Goal: Task Accomplishment & Management: Manage account settings

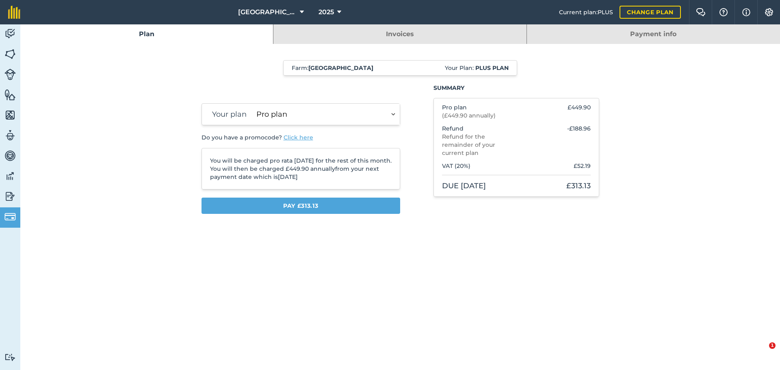
select select "c333f8ae-3c08-4337-b93a-84218057e287"
click at [7, 33] on img at bounding box center [9, 34] width 11 height 12
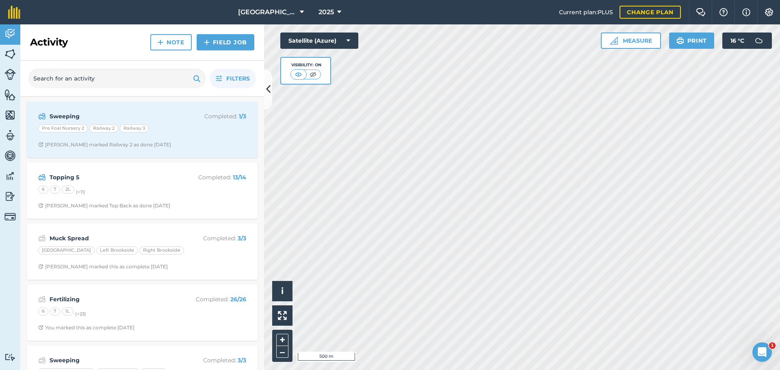
click at [158, 119] on strong "Sweeping" at bounding box center [114, 116] width 129 height 9
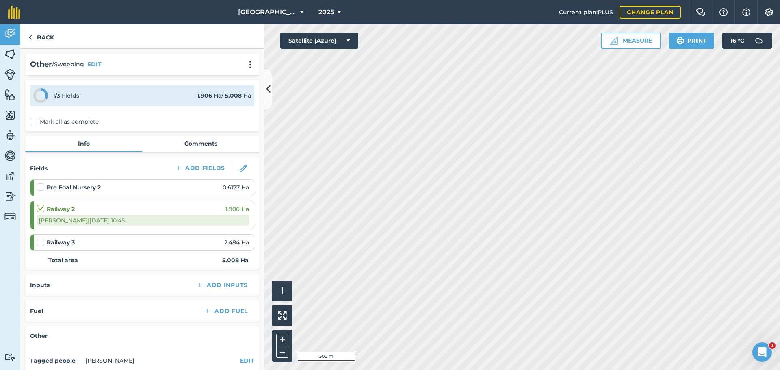
click at [240, 167] on img at bounding box center [243, 168] width 7 height 7
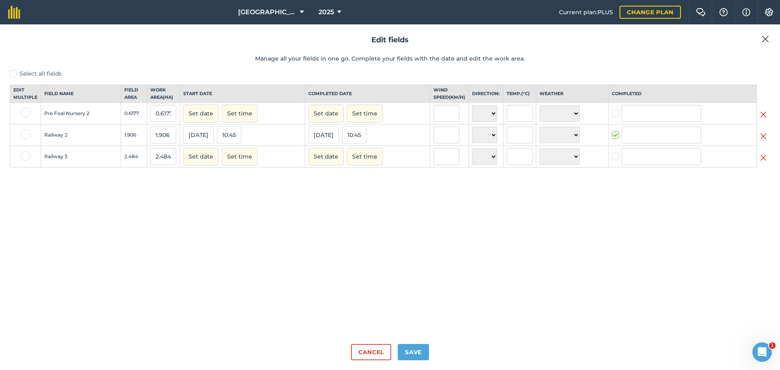
type input "[PERSON_NAME]"
click at [612, 131] on label at bounding box center [617, 131] width 10 height 0
click at [612, 136] on input "checkbox" at bounding box center [614, 133] width 5 height 5
checkbox input "false"
drag, startPoint x: 422, startPoint y: 360, endPoint x: 422, endPoint y: 353, distance: 7.4
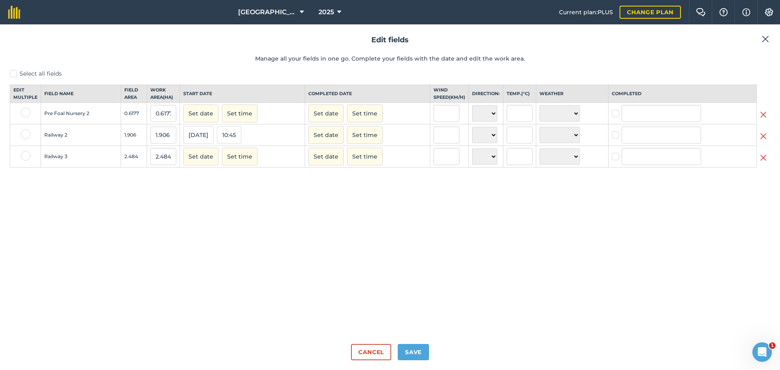
click at [422, 360] on div "Edit fields Manage all your fields in one go. Complete your fields with the dat…" at bounding box center [390, 196] width 780 height 345
click at [422, 351] on button "Save" at bounding box center [413, 352] width 31 height 16
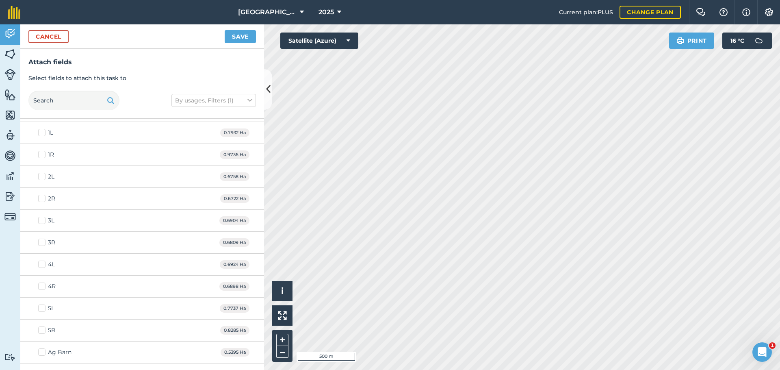
scroll to position [230, 0]
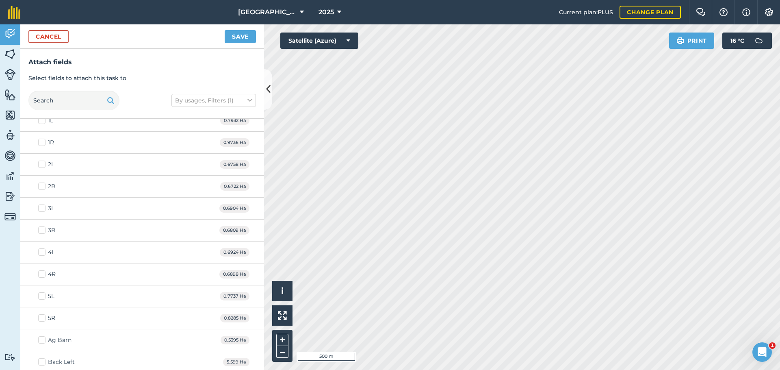
checkbox input "true"
checkbox input "false"
checkbox input "true"
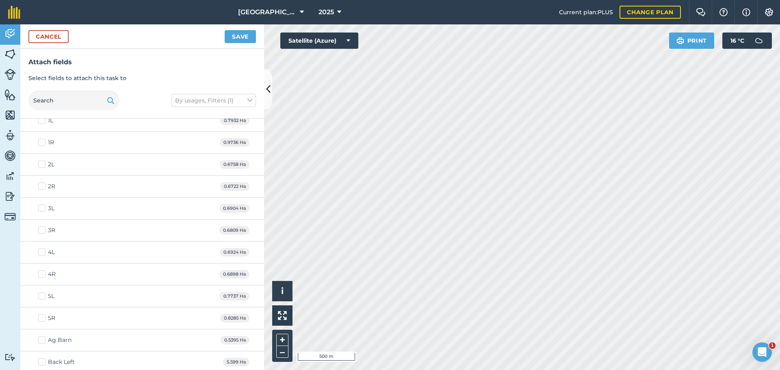
checkbox input "true"
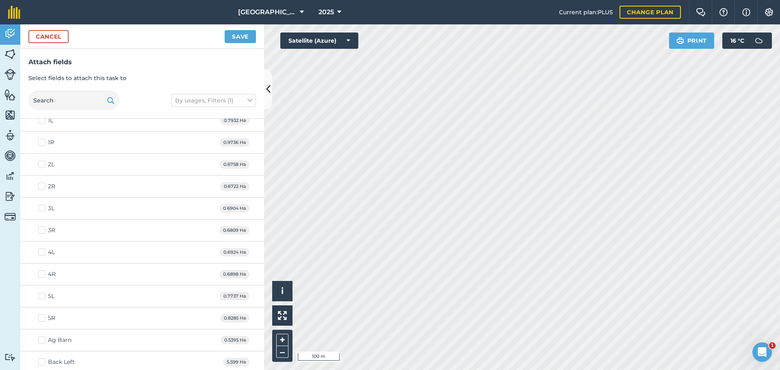
click at [236, 35] on button "Save" at bounding box center [240, 36] width 31 height 13
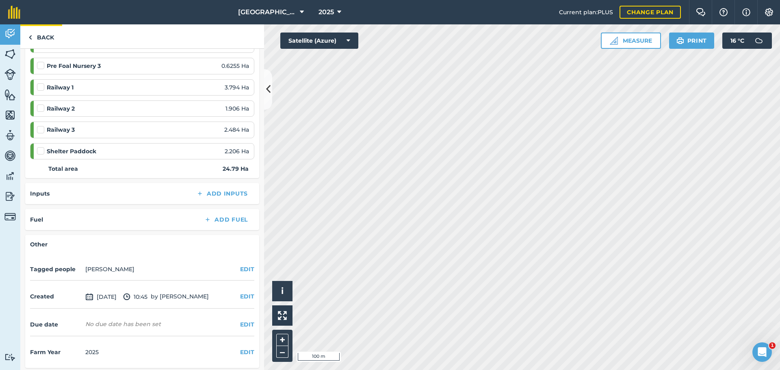
click at [45, 39] on link "Back" at bounding box center [41, 36] width 42 height 24
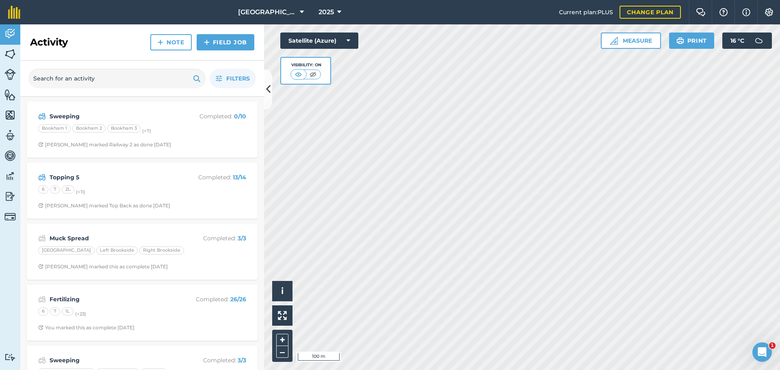
click at [210, 188] on div "6 7 2L (+ 11 )" at bounding box center [142, 190] width 208 height 11
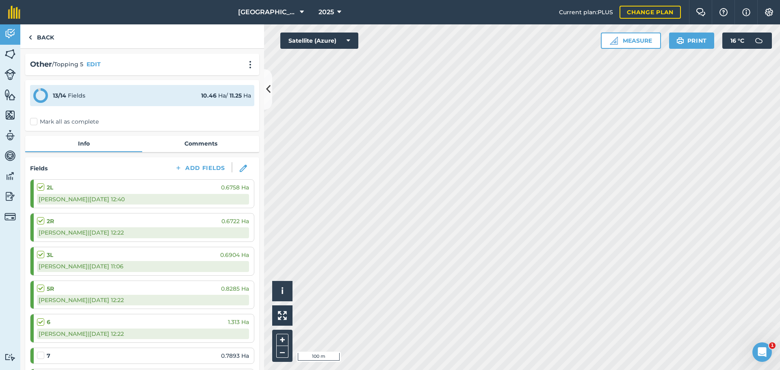
click at [244, 165] on img at bounding box center [243, 168] width 7 height 7
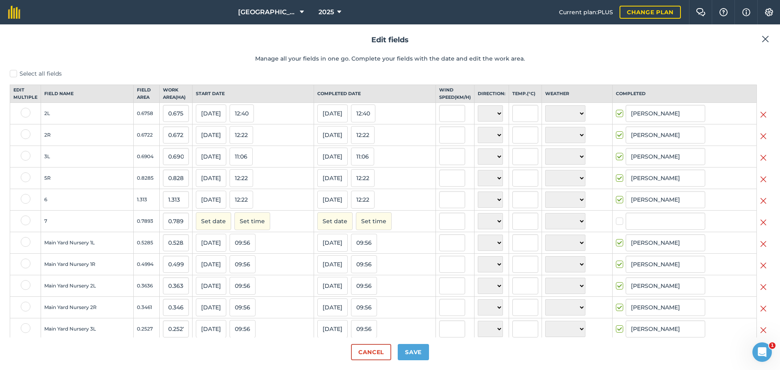
click at [763, 227] on img at bounding box center [763, 222] width 6 height 10
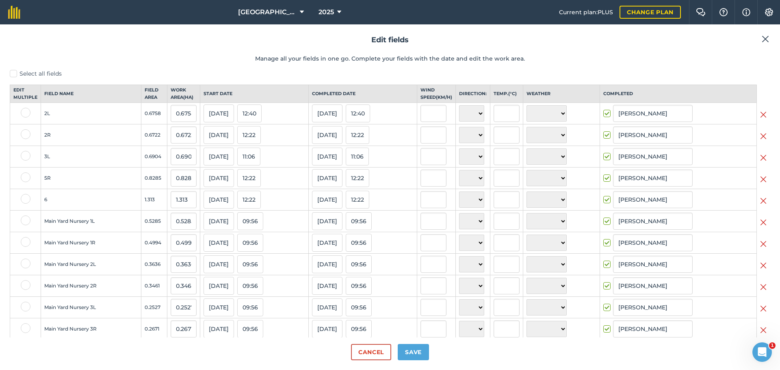
click at [419, 350] on button "Save" at bounding box center [413, 352] width 31 height 16
checkbox input "true"
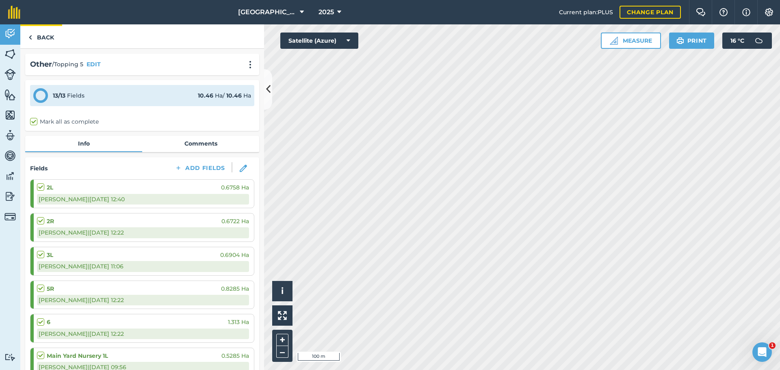
click at [42, 30] on link "Back" at bounding box center [41, 36] width 42 height 24
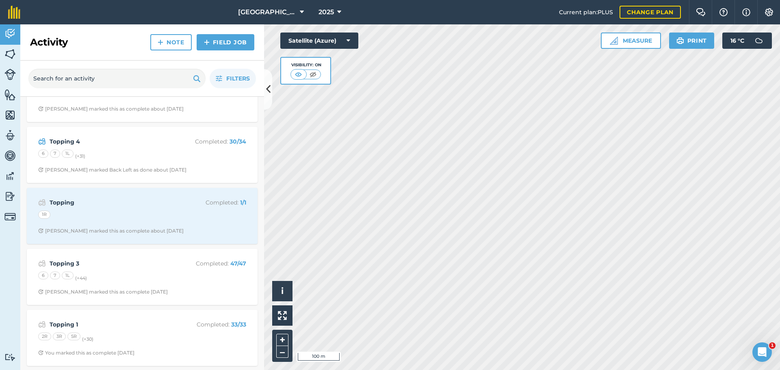
scroll to position [281, 0]
click at [148, 148] on div "6 7 1L (+ 31 )" at bounding box center [142, 153] width 208 height 11
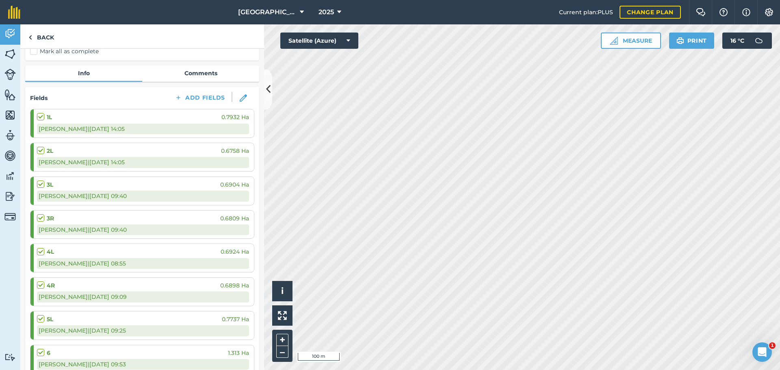
scroll to position [73, 0]
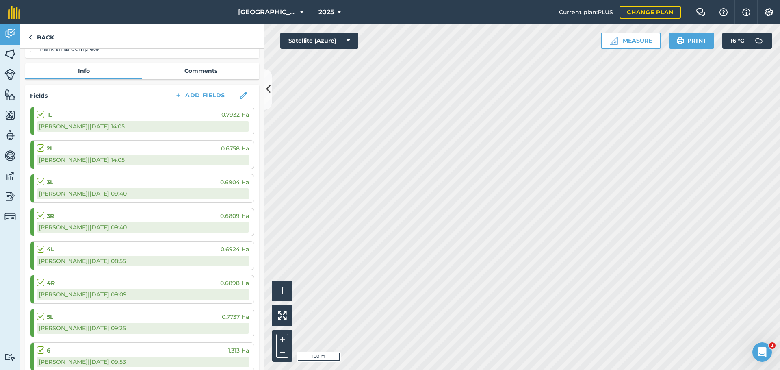
click at [239, 96] on button at bounding box center [243, 95] width 22 height 12
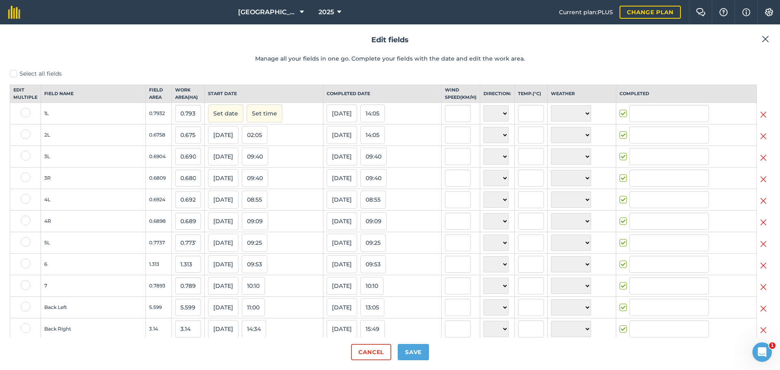
type input "[PERSON_NAME]"
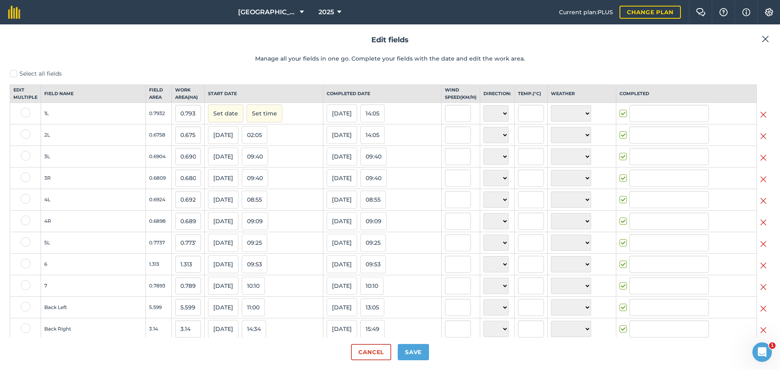
type input "[PERSON_NAME]"
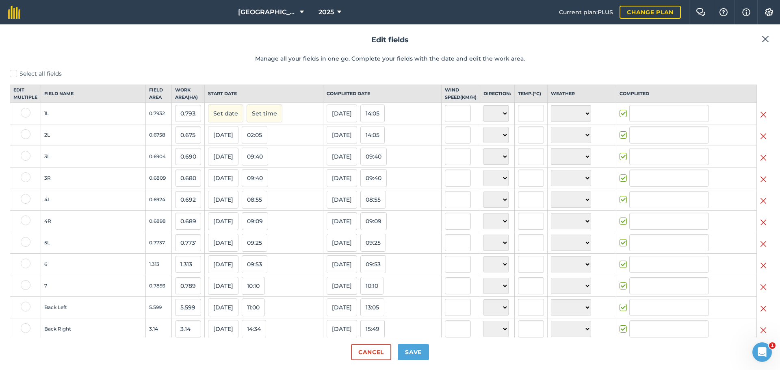
type input "[PERSON_NAME]"
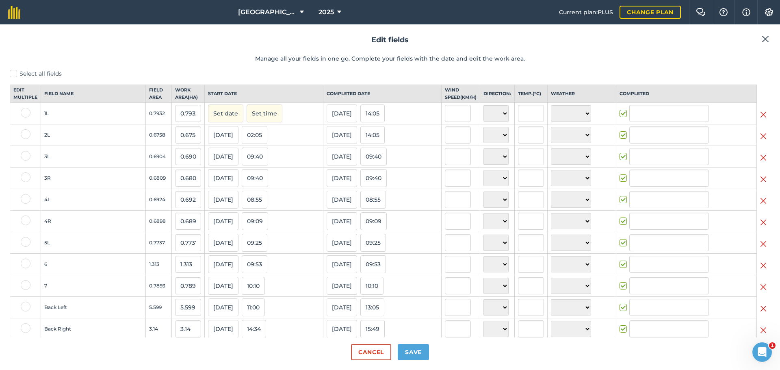
type input "[PERSON_NAME]"
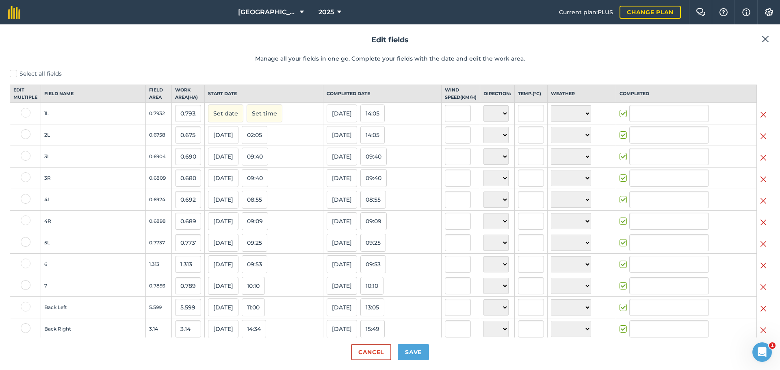
type input "[PERSON_NAME]"
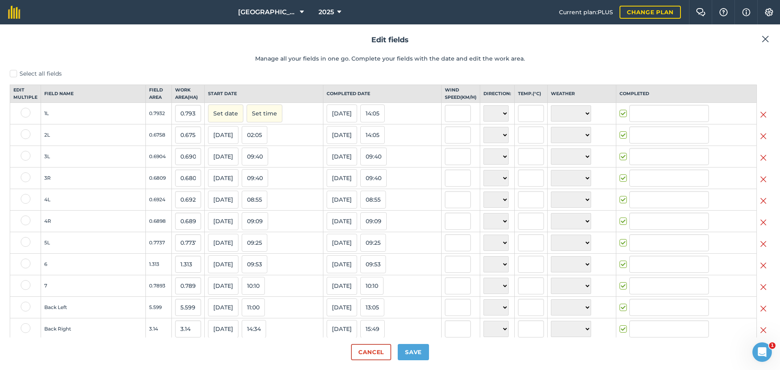
type input "[PERSON_NAME]"
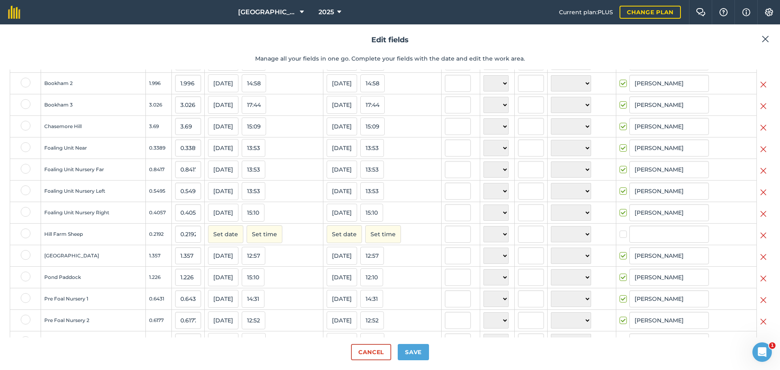
scroll to position [299, 0]
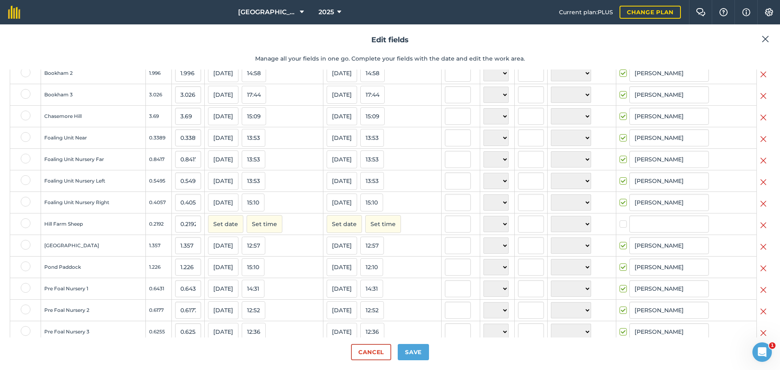
click at [763, 230] on img at bounding box center [763, 225] width 6 height 10
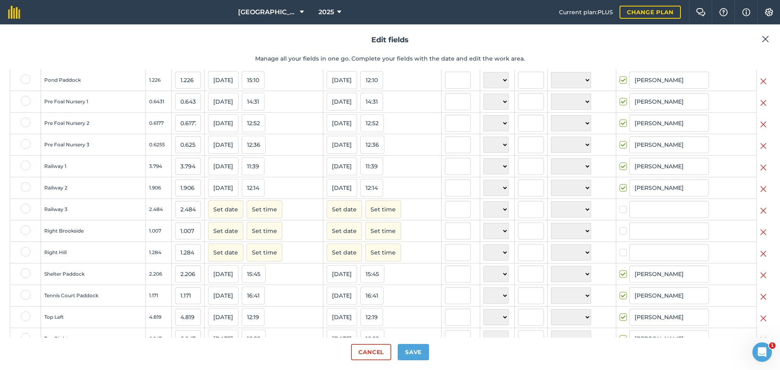
scroll to position [471, 0]
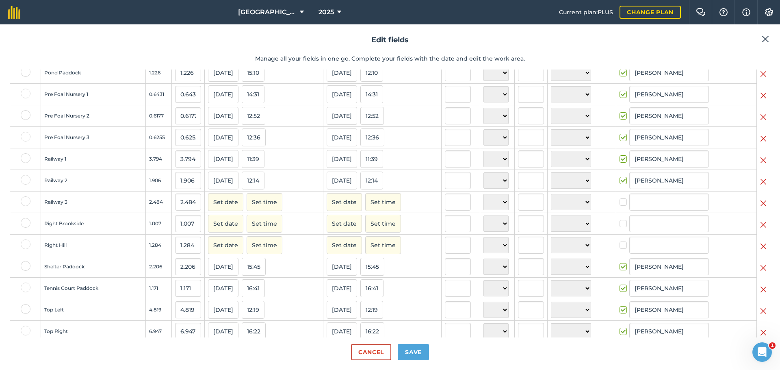
click at [763, 208] on img at bounding box center [763, 203] width 6 height 10
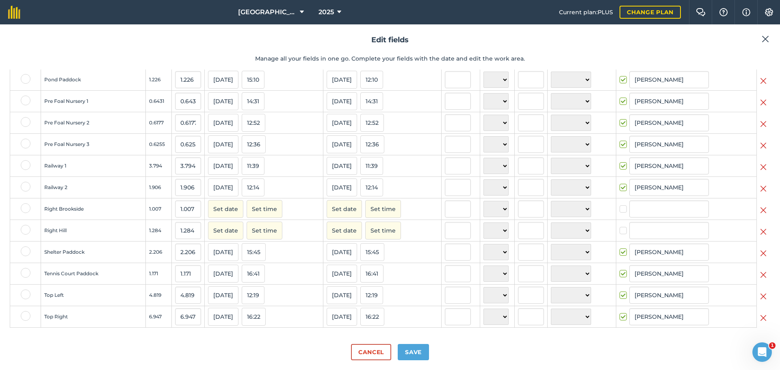
scroll to position [219, 0]
click at [761, 210] on img at bounding box center [763, 210] width 6 height 10
click at [760, 230] on img at bounding box center [763, 232] width 6 height 10
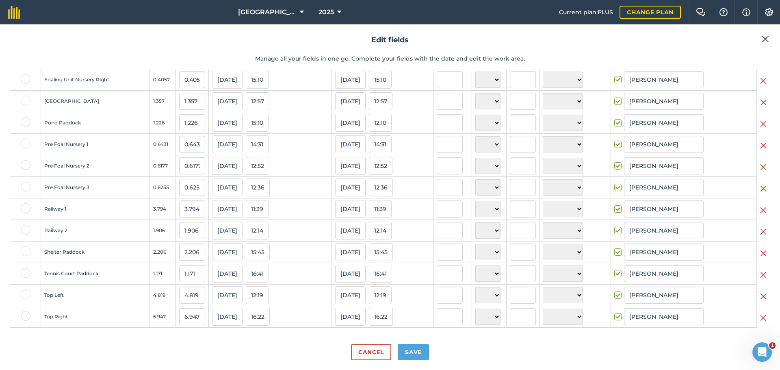
click at [410, 351] on button "Save" at bounding box center [413, 352] width 31 height 16
checkbox input "true"
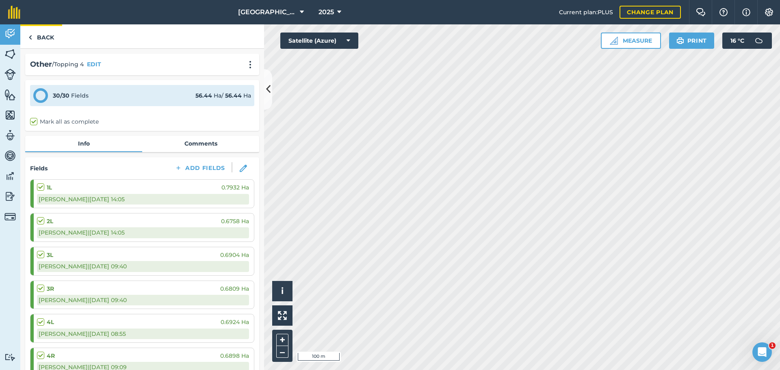
click at [45, 32] on link "Back" at bounding box center [41, 36] width 42 height 24
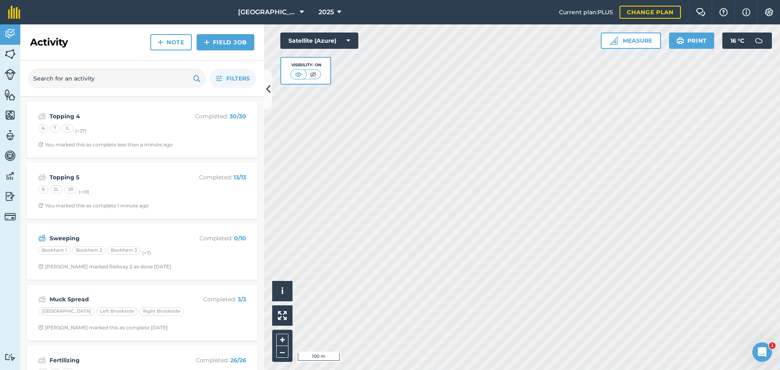
click at [16, 52] on link "Fields" at bounding box center [10, 55] width 20 height 20
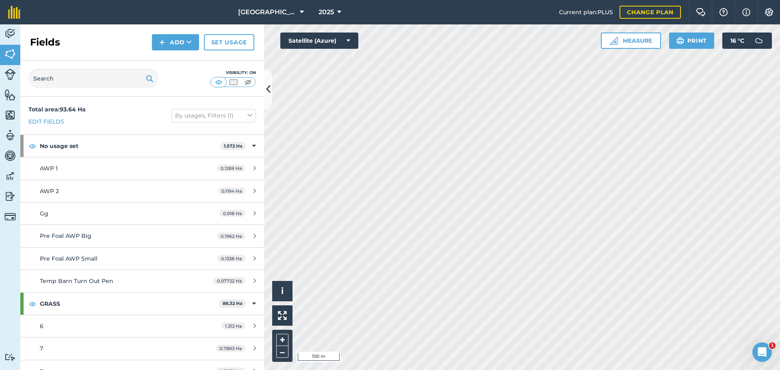
click at [8, 31] on img at bounding box center [9, 34] width 11 height 12
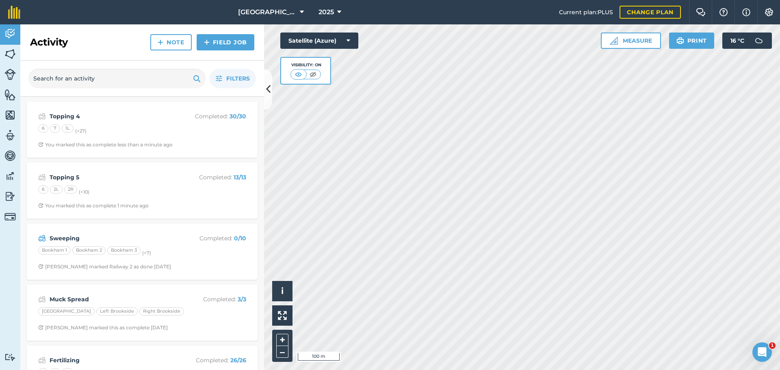
click at [11, 87] on link "Features" at bounding box center [10, 95] width 20 height 20
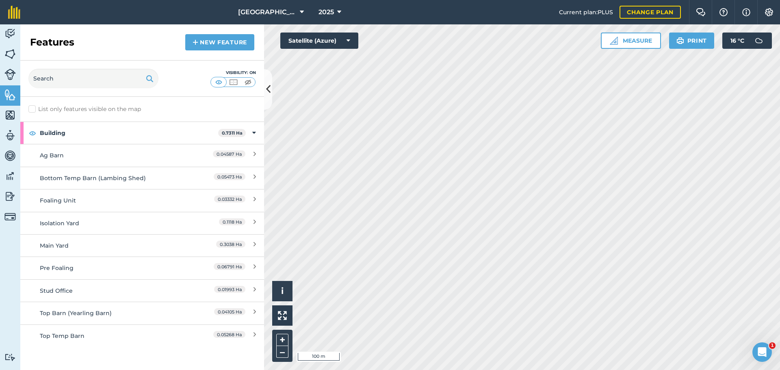
click at [188, 45] on link "New feature" at bounding box center [219, 42] width 69 height 16
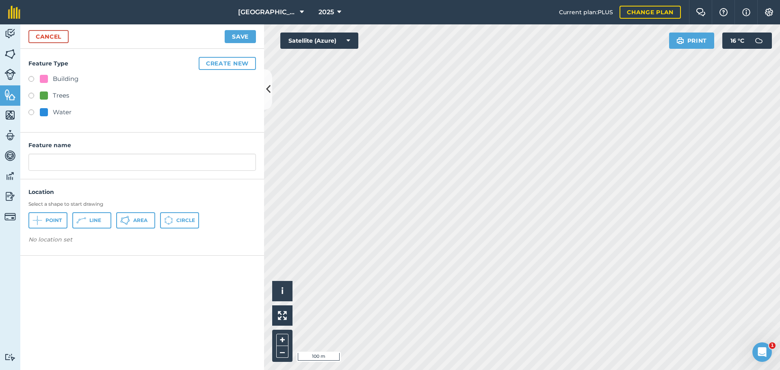
click at [40, 221] on icon at bounding box center [37, 220] width 10 height 10
click at [100, 240] on img at bounding box center [103, 242] width 6 height 10
click at [46, 35] on link "Cancel" at bounding box center [48, 36] width 40 height 13
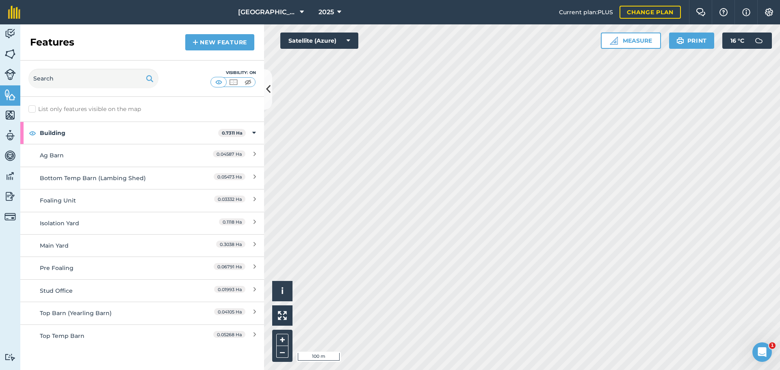
click at [3, 29] on link "Activity" at bounding box center [10, 34] width 20 height 20
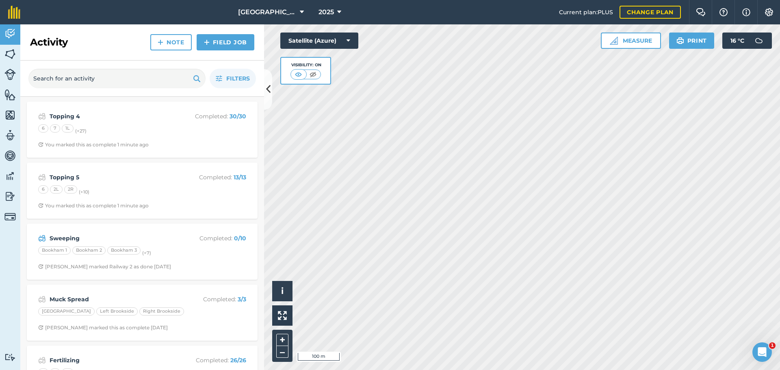
click at [176, 42] on link "Note" at bounding box center [170, 42] width 41 height 16
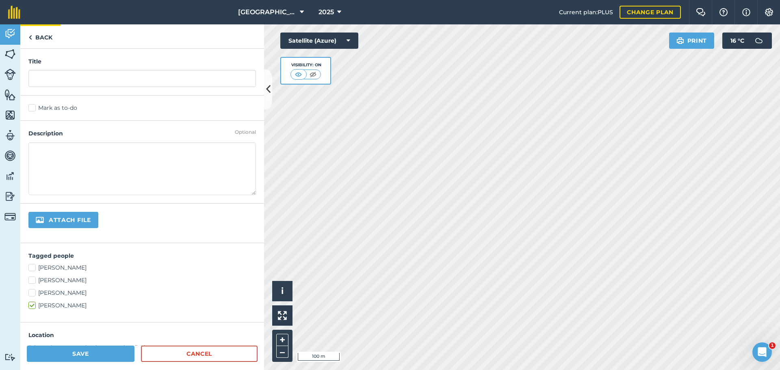
click at [52, 36] on link "Back" at bounding box center [40, 36] width 40 height 24
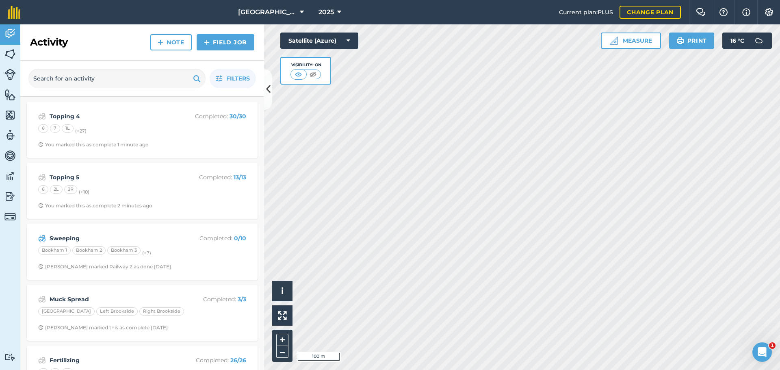
click at [213, 41] on link "Field Job" at bounding box center [226, 42] width 58 height 16
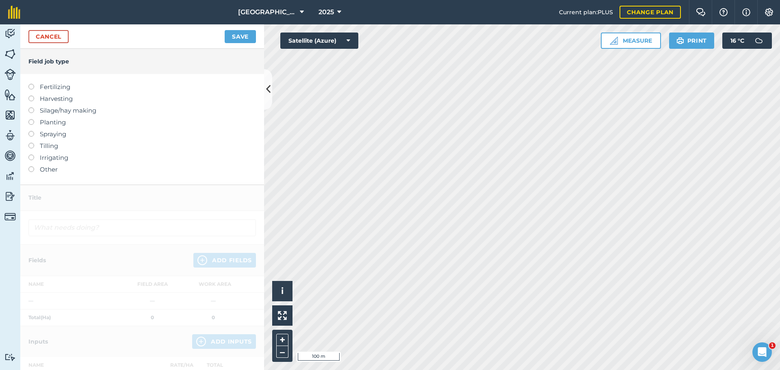
click at [54, 134] on label "Spraying" at bounding box center [141, 134] width 227 height 10
type input "Spraying"
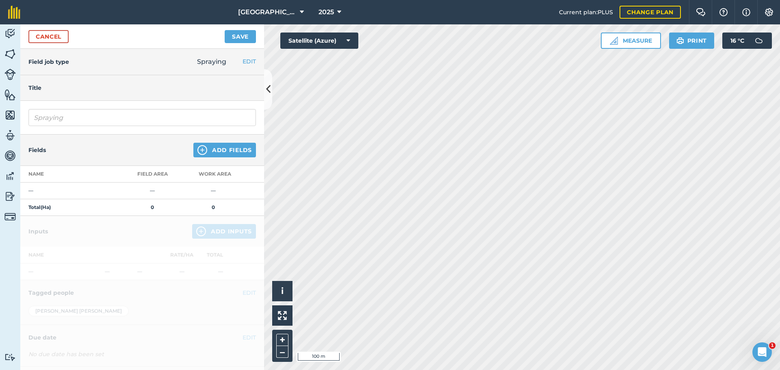
click at [199, 148] on img at bounding box center [202, 150] width 10 height 10
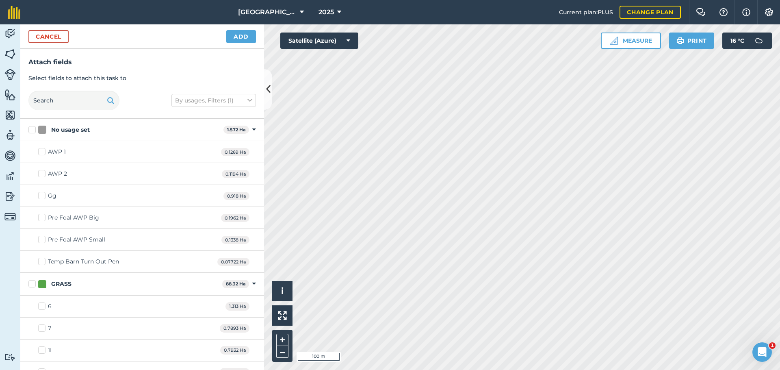
checkbox input "true"
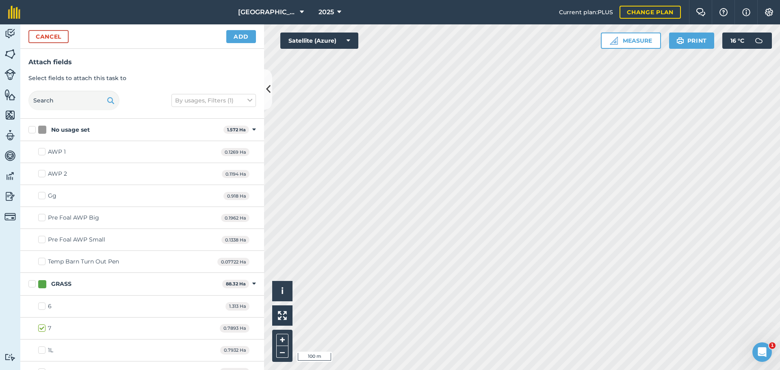
checkbox input "true"
click at [242, 34] on button "Add" at bounding box center [241, 36] width 30 height 13
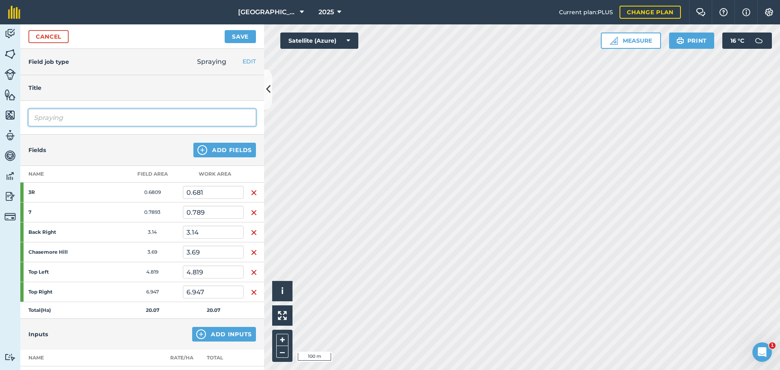
click at [66, 113] on input "Spraying" at bounding box center [141, 117] width 227 height 17
click at [35, 116] on input "Spraying" at bounding box center [141, 117] width 227 height 17
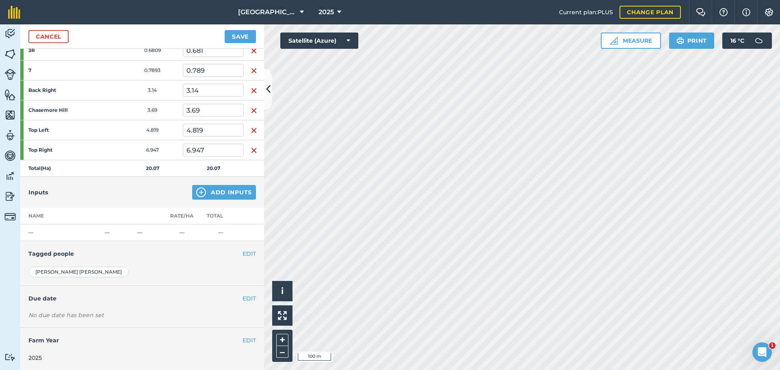
type input "Weed Spraying"
click at [238, 39] on button "Save" at bounding box center [240, 36] width 31 height 13
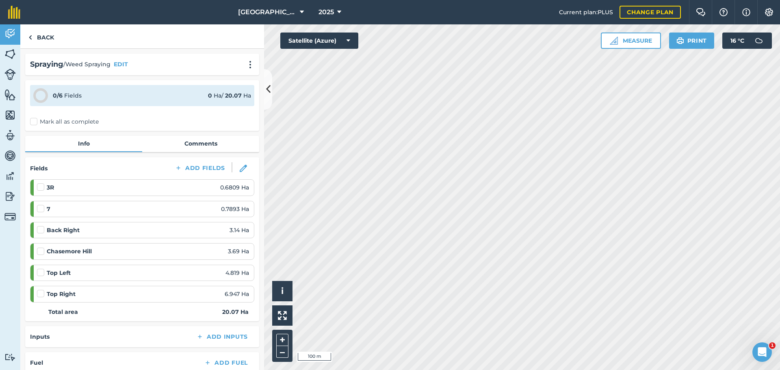
click at [34, 121] on label "Mark all as complete" at bounding box center [64, 121] width 69 height 9
click at [34, 121] on input "Mark all as complete" at bounding box center [32, 119] width 5 height 5
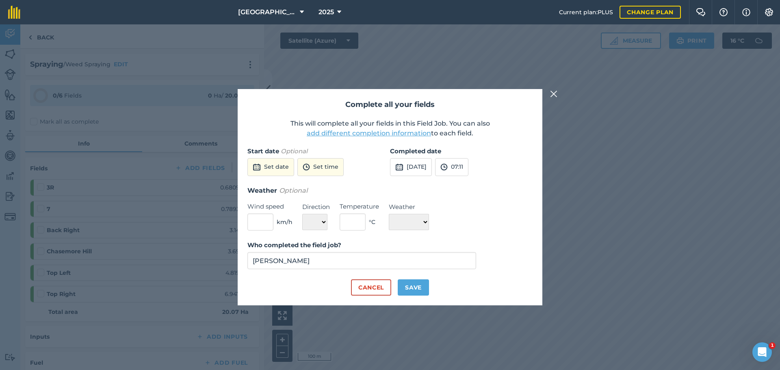
click at [286, 171] on button "Set date" at bounding box center [270, 167] width 47 height 18
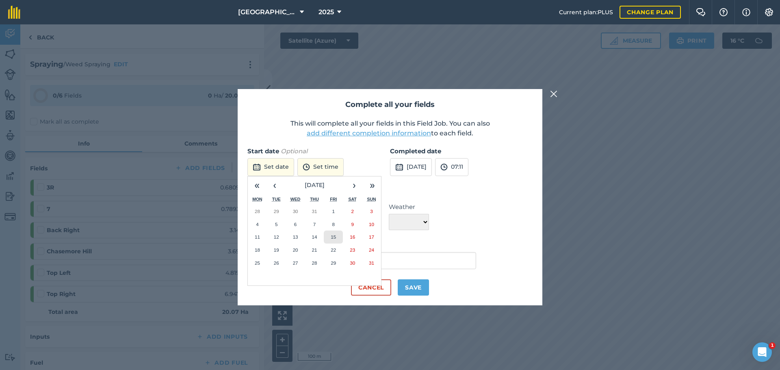
click at [333, 237] on abbr "15" at bounding box center [333, 236] width 5 height 5
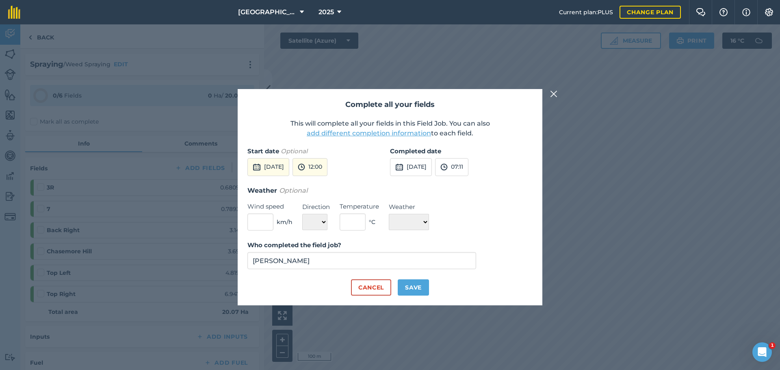
click at [327, 168] on button "12:00" at bounding box center [309, 167] width 35 height 18
click at [390, 183] on div "Completed date [DATE] 07:11" at bounding box center [461, 165] width 143 height 39
click at [331, 188] on button "08:30" at bounding box center [312, 189] width 38 height 13
click at [468, 173] on button "07:11" at bounding box center [451, 167] width 33 height 18
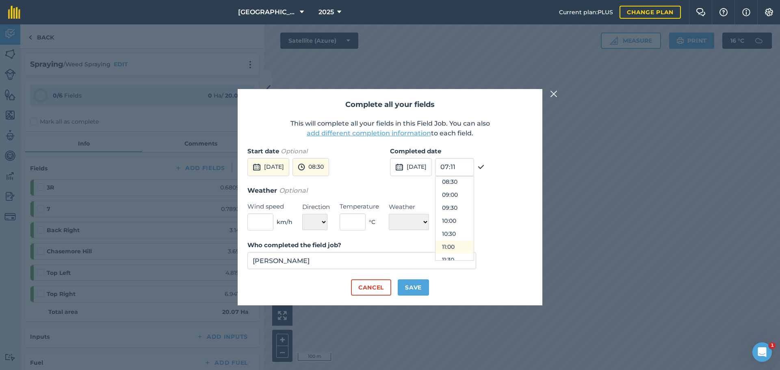
scroll to position [233, 0]
click at [474, 234] on button "11:00" at bounding box center [454, 235] width 38 height 13
click at [413, 290] on button "Save" at bounding box center [413, 287] width 31 height 16
checkbox input "true"
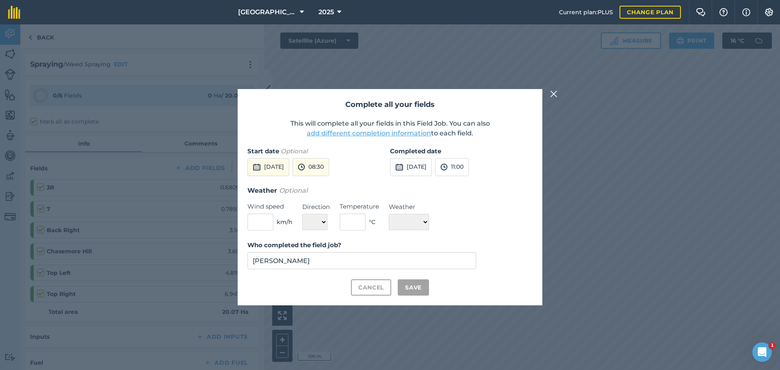
checkbox input "true"
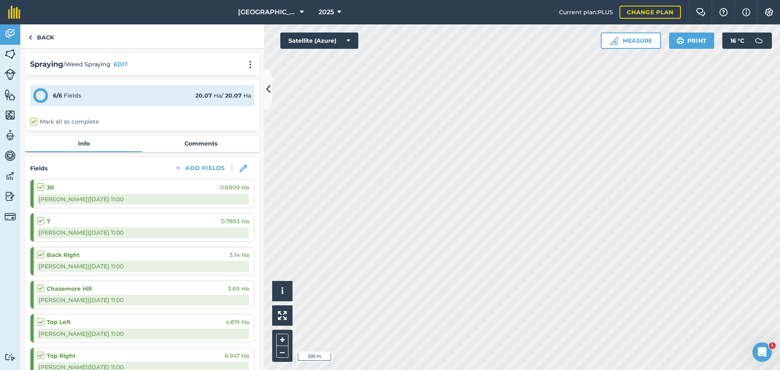
click at [198, 145] on link "Comments" at bounding box center [200, 143] width 117 height 15
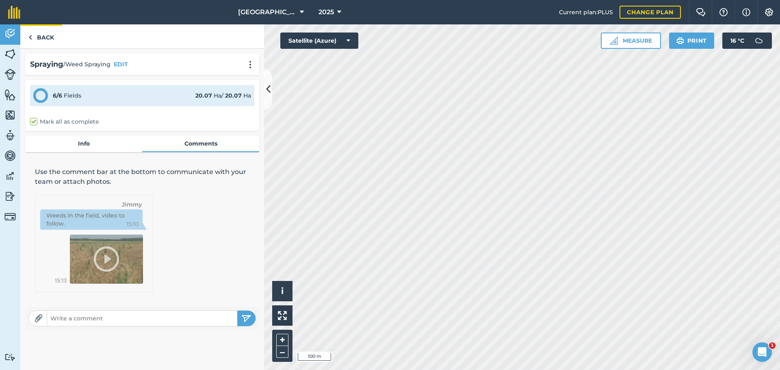
click at [52, 34] on link "Back" at bounding box center [41, 36] width 42 height 24
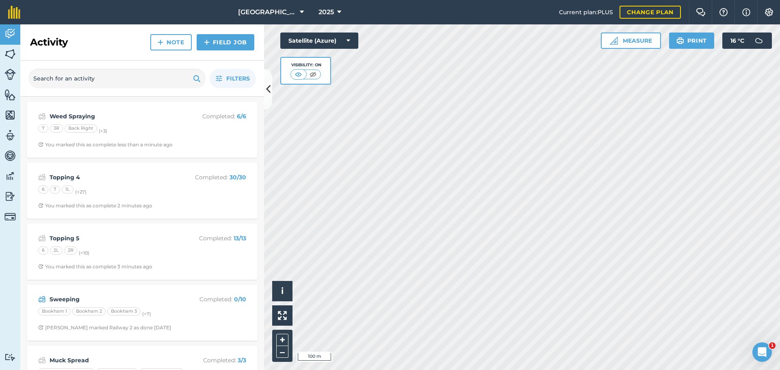
click at [6, 74] on img at bounding box center [9, 74] width 11 height 11
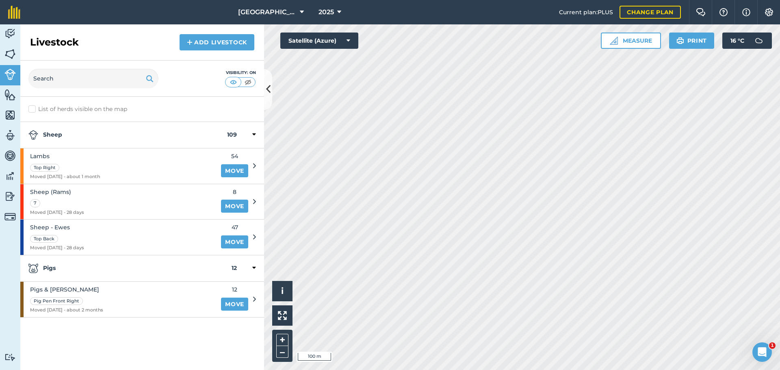
click at [243, 170] on link "Move" at bounding box center [234, 170] width 27 height 13
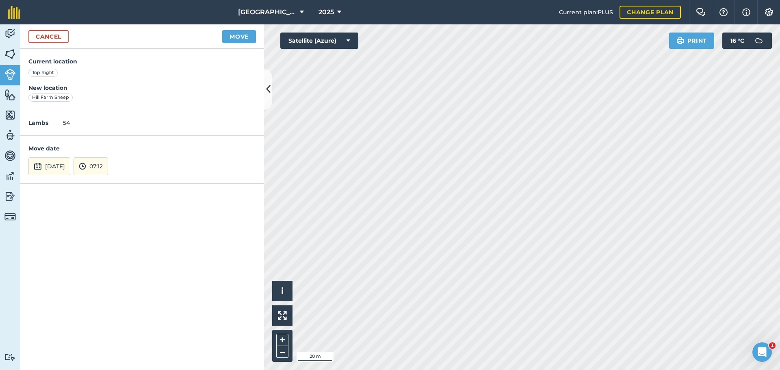
click at [70, 165] on button "[DATE]" at bounding box center [49, 166] width 42 height 18
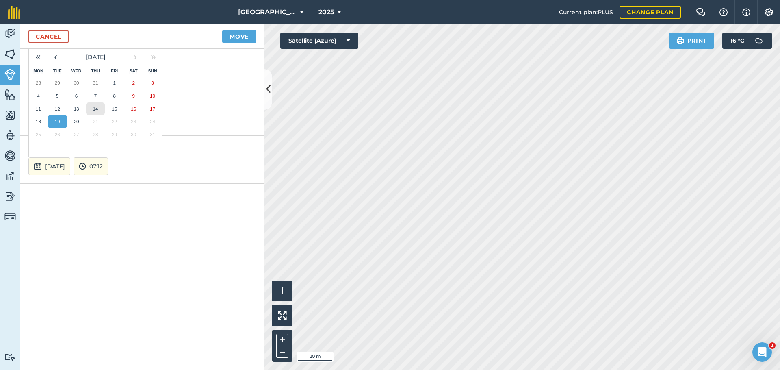
click at [99, 105] on button "14" at bounding box center [95, 108] width 19 height 13
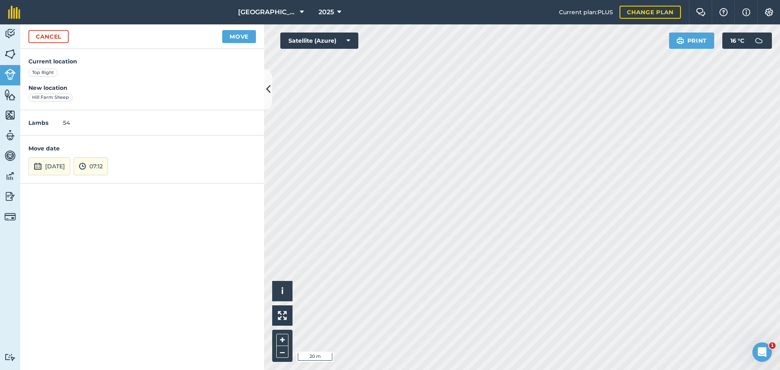
click at [58, 169] on button "[DATE]" at bounding box center [49, 166] width 42 height 18
click at [238, 30] on button "Move" at bounding box center [239, 36] width 34 height 13
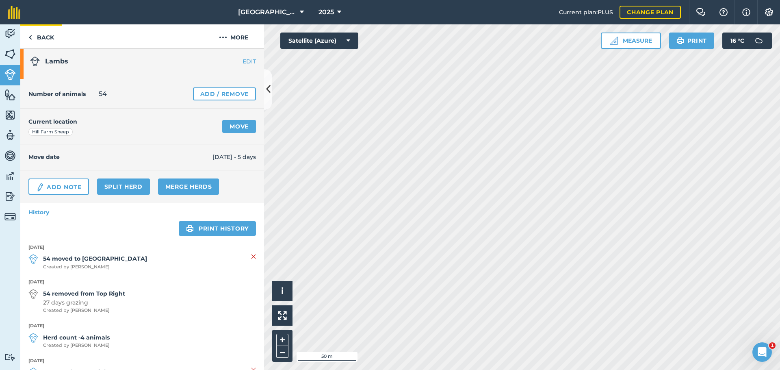
click at [44, 37] on link "Back" at bounding box center [41, 36] width 42 height 24
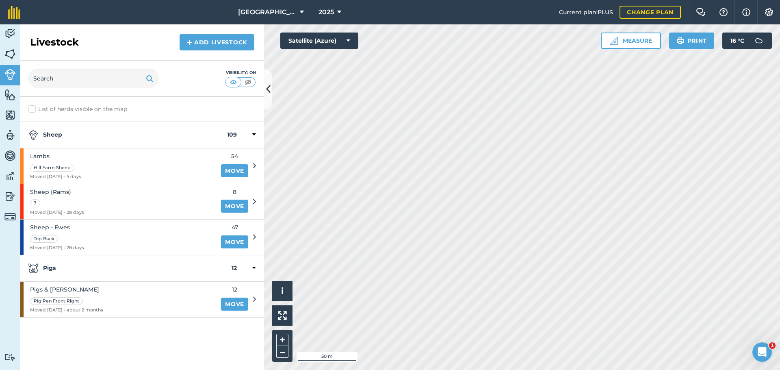
click at [228, 206] on link "Move" at bounding box center [234, 205] width 27 height 13
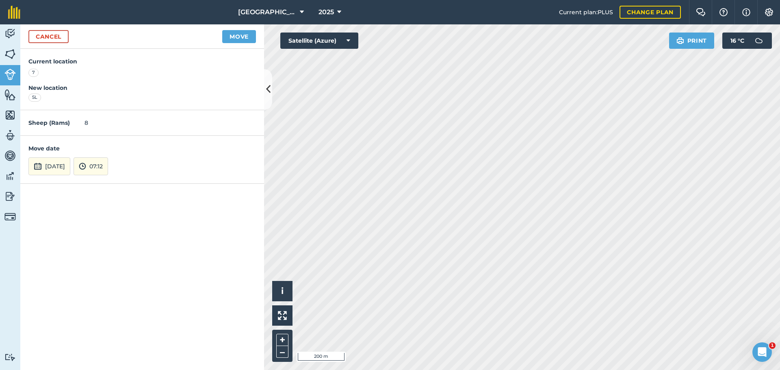
click at [70, 165] on button "[DATE]" at bounding box center [49, 166] width 42 height 18
click at [102, 105] on button "14" at bounding box center [95, 108] width 19 height 13
click at [239, 34] on button "Move" at bounding box center [239, 36] width 34 height 13
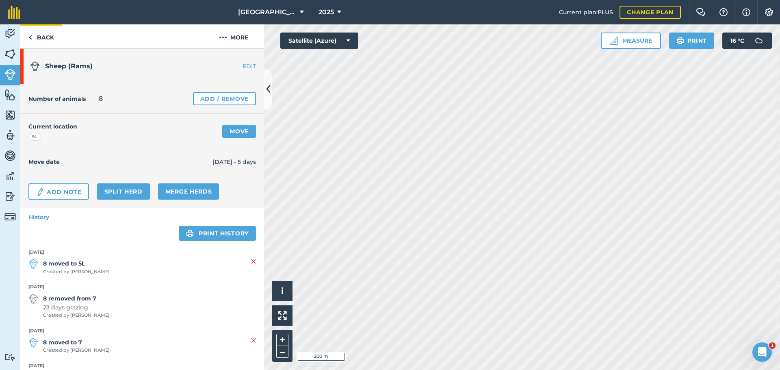
click at [36, 37] on link "Back" at bounding box center [41, 36] width 42 height 24
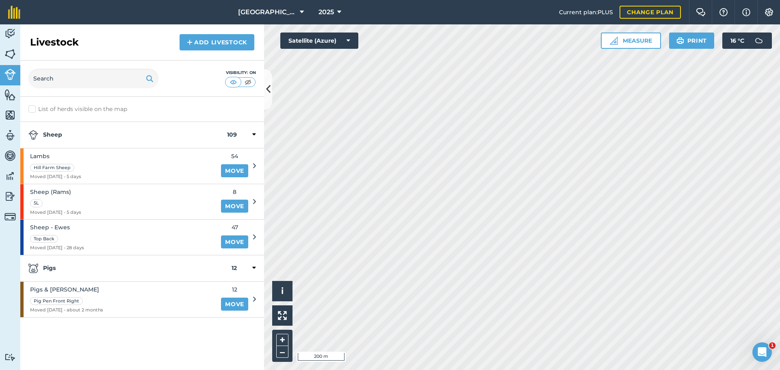
click at [239, 245] on link "Move" at bounding box center [234, 241] width 27 height 13
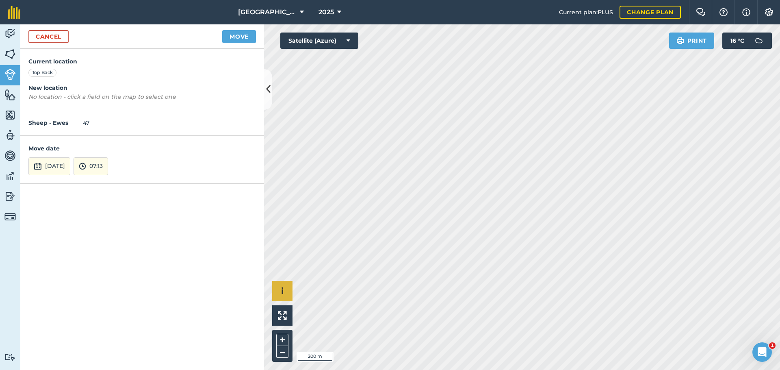
click at [359, 260] on div "Click to place a point i © 2025 TomTom, Microsoft 200 m + –" at bounding box center [522, 196] width 516 height 345
click at [63, 162] on button "[DATE]" at bounding box center [49, 166] width 42 height 18
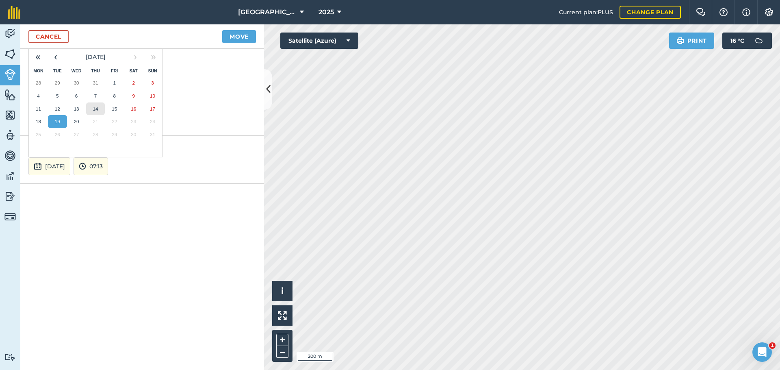
click at [95, 107] on abbr "14" at bounding box center [95, 108] width 5 height 5
click at [251, 35] on button "Move" at bounding box center [239, 36] width 34 height 13
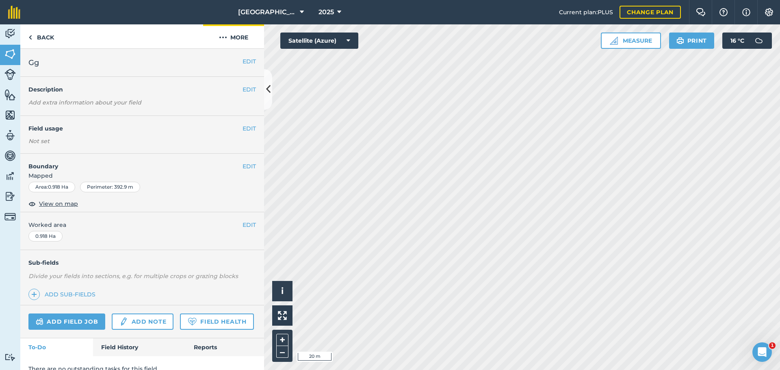
click at [230, 35] on button "More" at bounding box center [233, 36] width 61 height 24
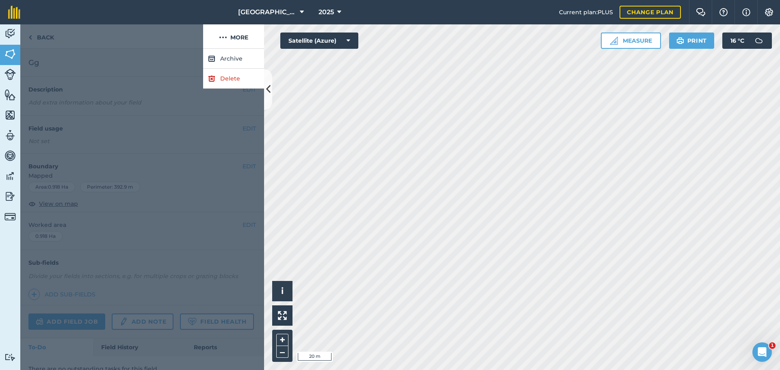
click at [230, 71] on link "Delete" at bounding box center [233, 79] width 61 height 20
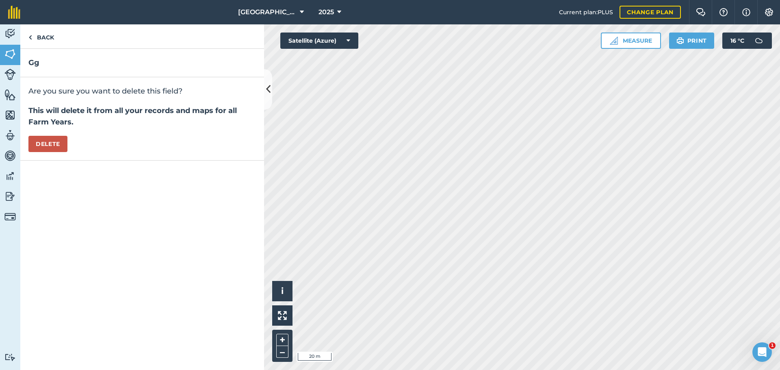
click at [46, 143] on button "Delete" at bounding box center [47, 144] width 39 height 16
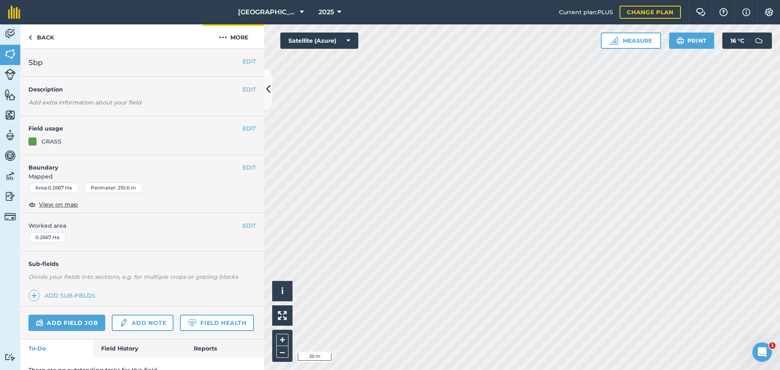
click at [227, 39] on button "More" at bounding box center [233, 36] width 61 height 24
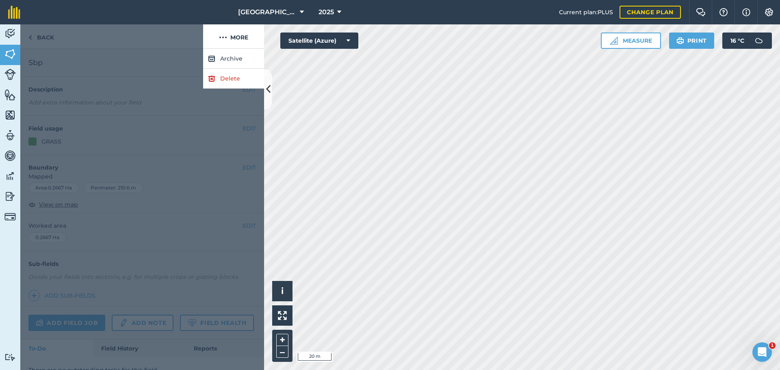
click at [226, 81] on link "Delete" at bounding box center [233, 79] width 61 height 20
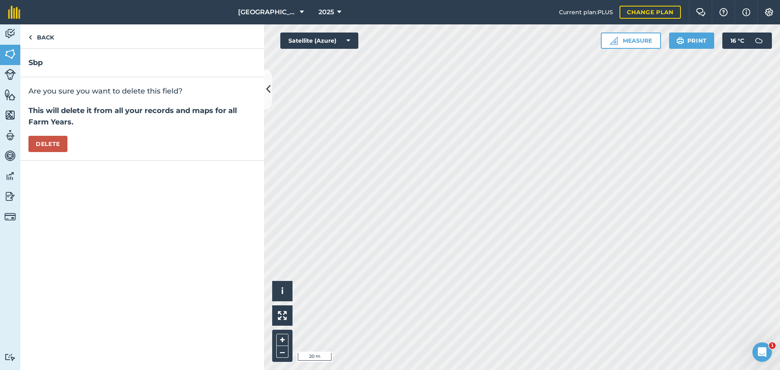
click at [51, 141] on button "Delete" at bounding box center [47, 144] width 39 height 16
